Goal: Information Seeking & Learning: Learn about a topic

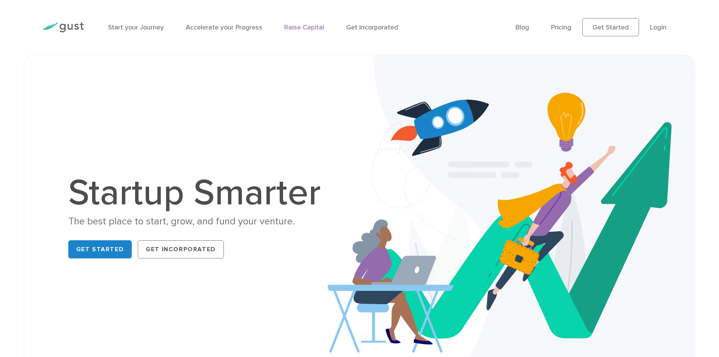
click at [304, 28] on link "Raise Capital" at bounding box center [304, 27] width 40 height 8
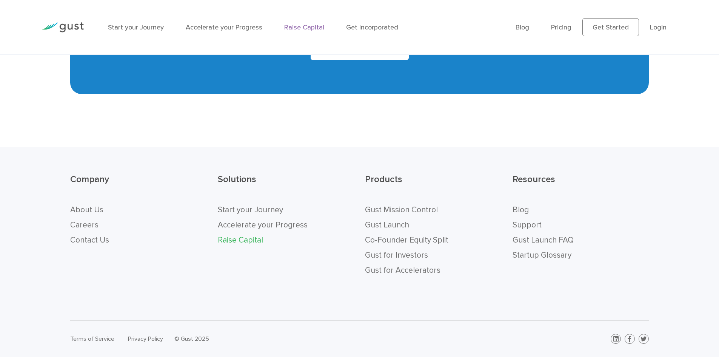
scroll to position [1597, 0]
click at [89, 210] on link "About Us" at bounding box center [86, 209] width 33 height 9
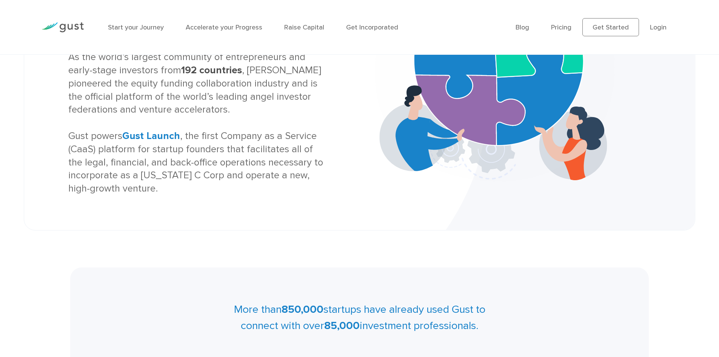
scroll to position [151, 0]
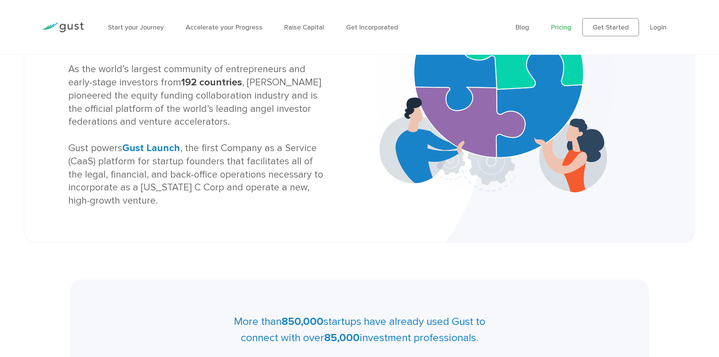
click at [564, 30] on link "Pricing" at bounding box center [561, 27] width 20 height 8
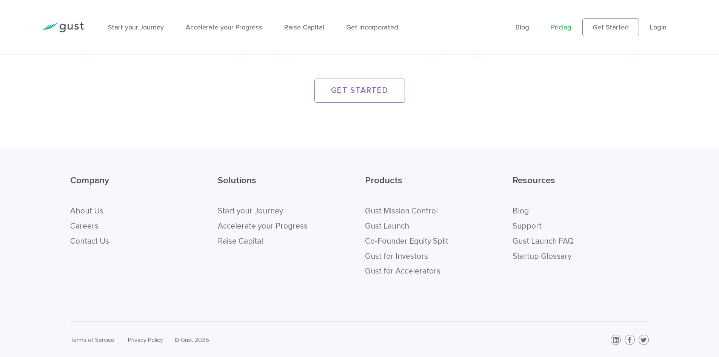
scroll to position [1473, 0]
click at [424, 238] on link "Co-Founder Equity Split" at bounding box center [406, 239] width 83 height 9
